Goal: Task Accomplishment & Management: Manage account settings

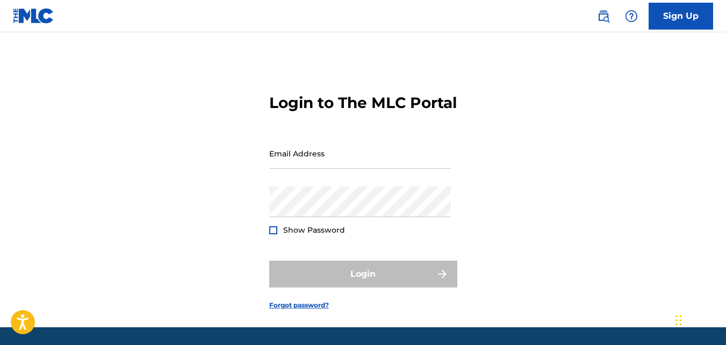
type input "[EMAIL_ADDRESS][DOMAIN_NAME]"
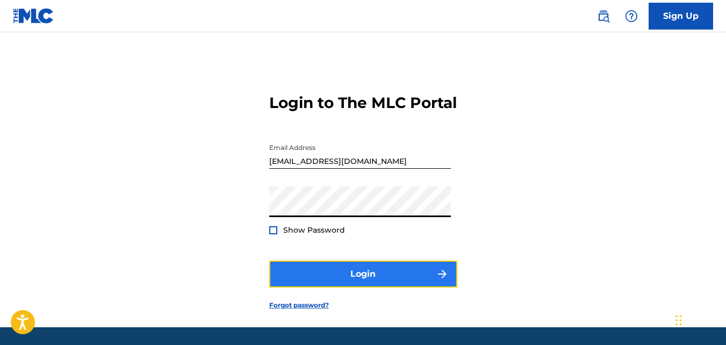
click at [381, 287] on button "Login" at bounding box center [363, 273] width 188 height 27
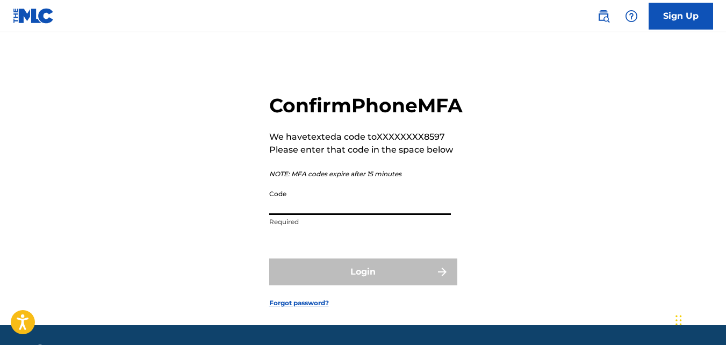
click at [318, 215] on input "Code" at bounding box center [360, 199] width 182 height 31
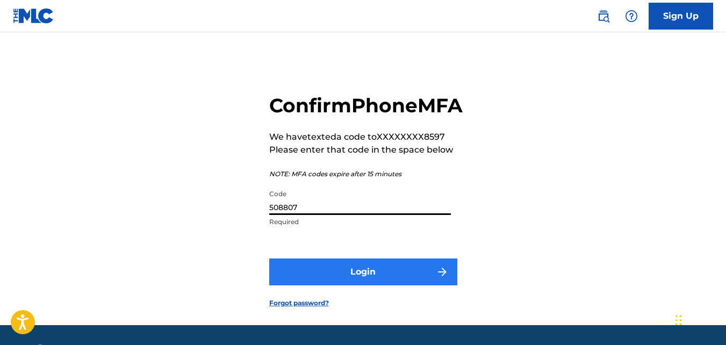
type input "508807"
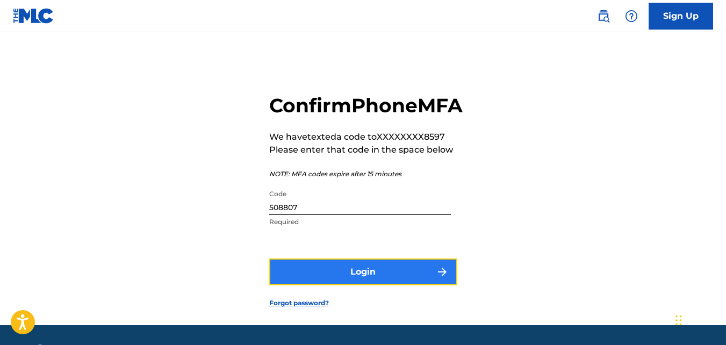
click at [356, 285] on button "Login" at bounding box center [363, 271] width 188 height 27
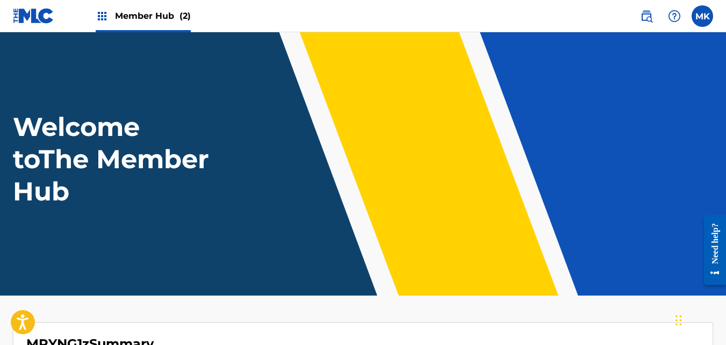
click at [129, 17] on span "Member Hub (2)" at bounding box center [153, 16] width 76 height 12
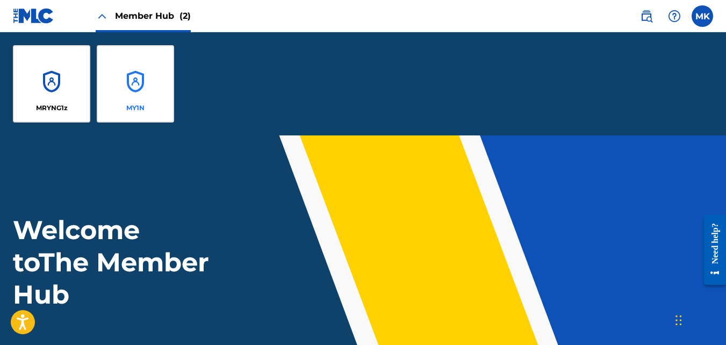
click at [118, 82] on div "MY1N" at bounding box center [135, 83] width 77 height 77
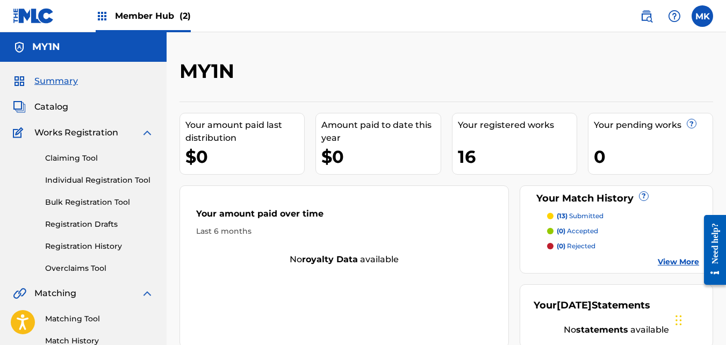
click at [587, 218] on p "(13) submitted" at bounding box center [579, 216] width 47 height 10
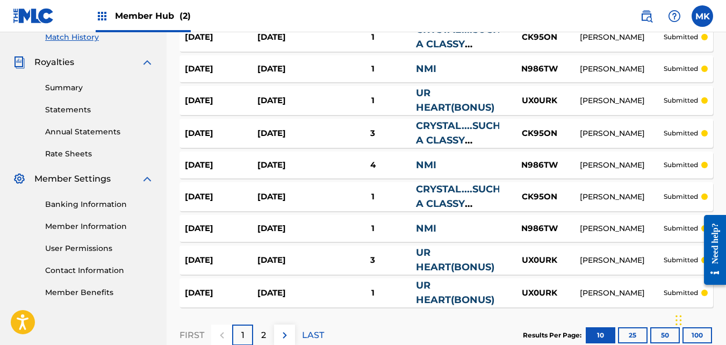
scroll to position [322, 0]
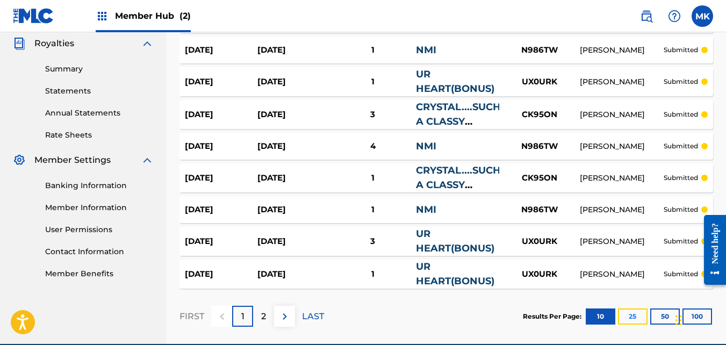
click at [637, 318] on button "25" at bounding box center [633, 316] width 30 height 16
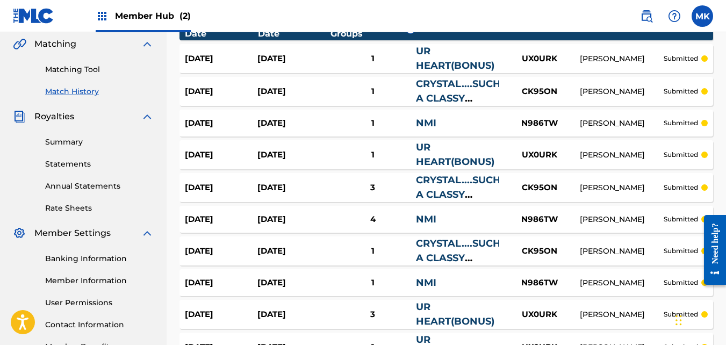
scroll to position [195, 0]
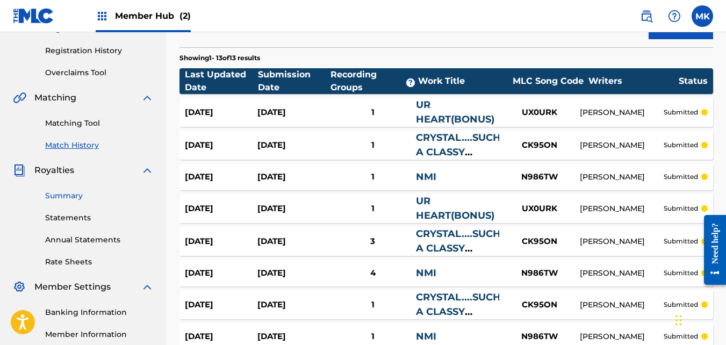
click at [53, 196] on link "Summary" at bounding box center [99, 195] width 108 height 11
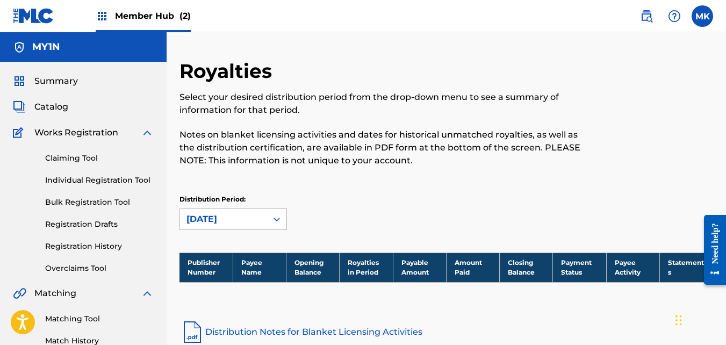
click at [228, 218] on div "[DATE]" at bounding box center [232, 218] width 107 height 21
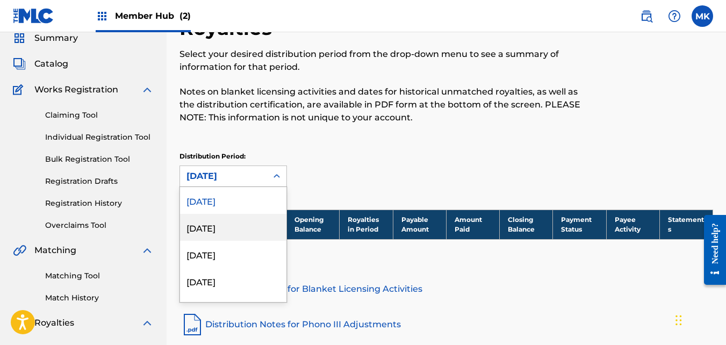
scroll to position [47, 0]
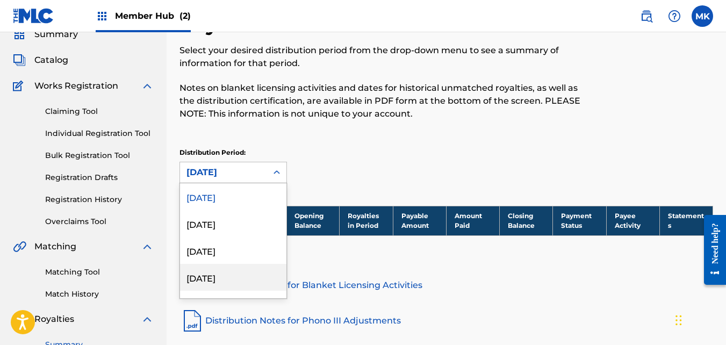
click at [204, 274] on div "[DATE]" at bounding box center [233, 277] width 106 height 27
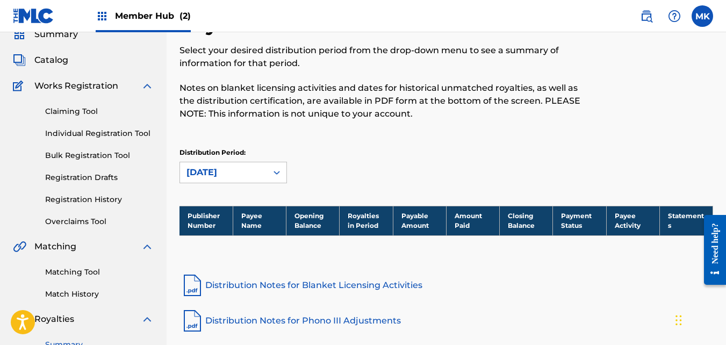
click at [266, 173] on div "[DATE]" at bounding box center [223, 172] width 87 height 20
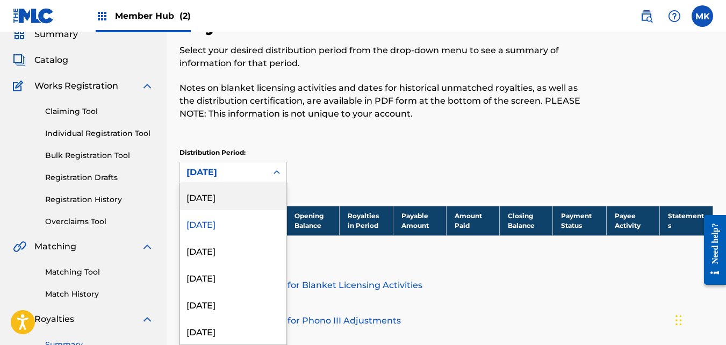
scroll to position [0, 0]
click at [229, 200] on div "[DATE]" at bounding box center [233, 196] width 106 height 27
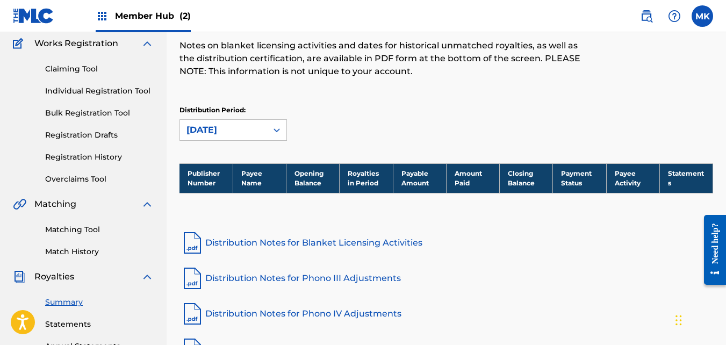
scroll to position [107, 0]
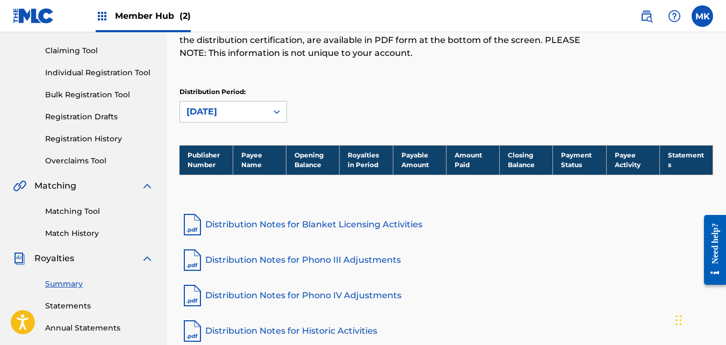
click at [296, 221] on link "Distribution Notes for Blanket Licensing Activities" at bounding box center [445, 225] width 533 height 26
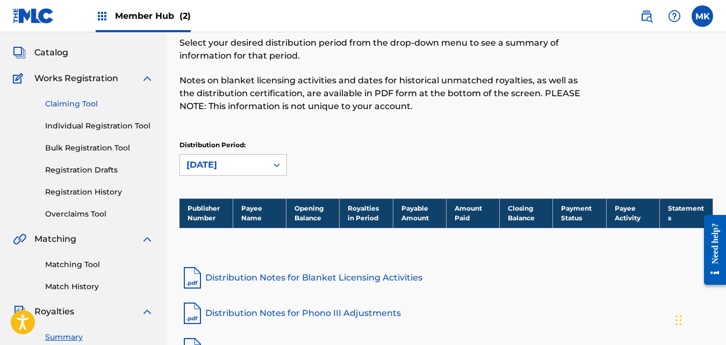
scroll to position [54, 0]
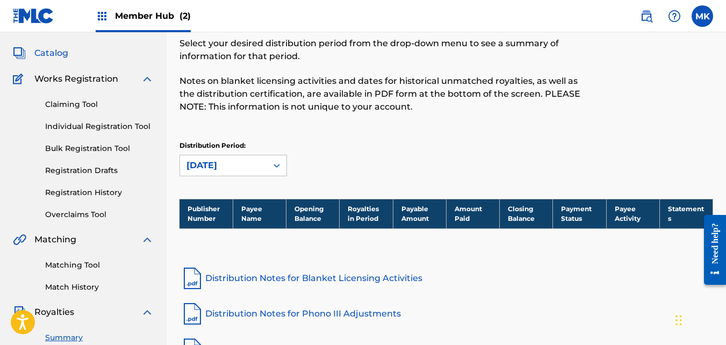
click at [54, 51] on span "Catalog" at bounding box center [51, 53] width 34 height 13
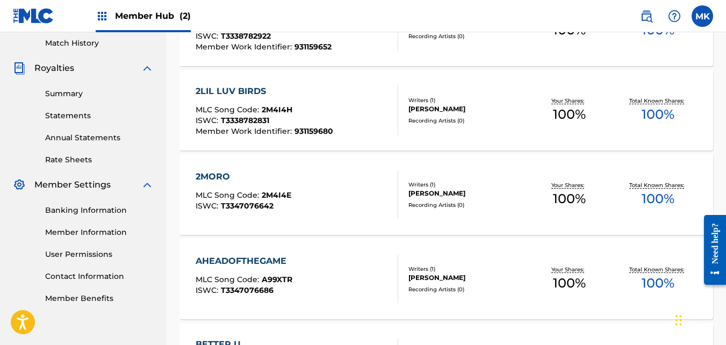
scroll to position [322, 0]
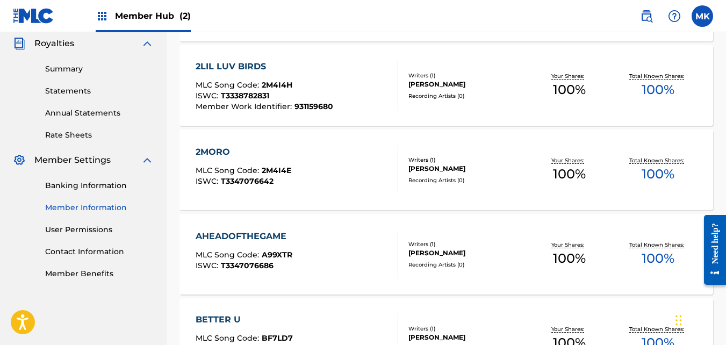
click at [75, 205] on link "Member Information" at bounding box center [99, 207] width 108 height 11
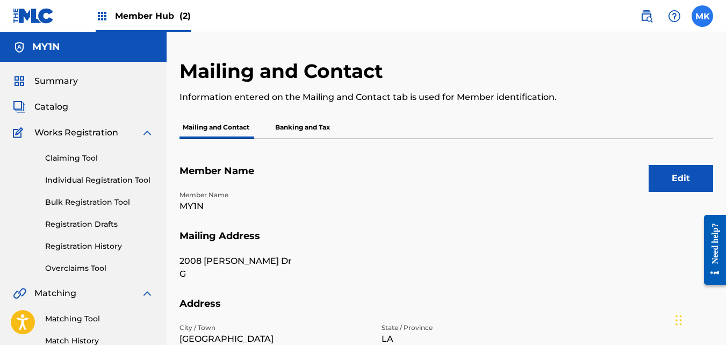
click at [700, 20] on label at bounding box center [701, 15] width 21 height 21
click at [702, 16] on input "MK [PERSON_NAME] [EMAIL_ADDRESS][DOMAIN_NAME] Notification Preferences Profile …" at bounding box center [702, 16] width 0 height 0
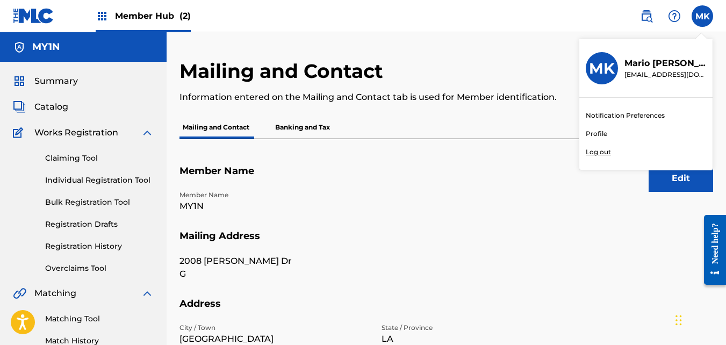
click at [603, 151] on p "Log out" at bounding box center [597, 152] width 25 height 10
click at [702, 16] on input "MK [PERSON_NAME] [EMAIL_ADDRESS][DOMAIN_NAME] Notification Preferences Profile …" at bounding box center [702, 16] width 0 height 0
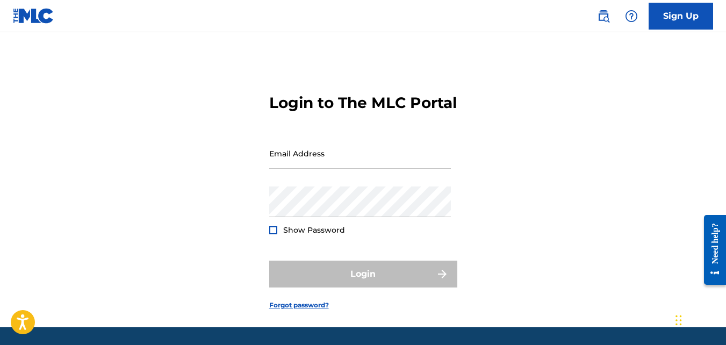
type input "[EMAIL_ADDRESS][DOMAIN_NAME]"
